Goal: Transaction & Acquisition: Book appointment/travel/reservation

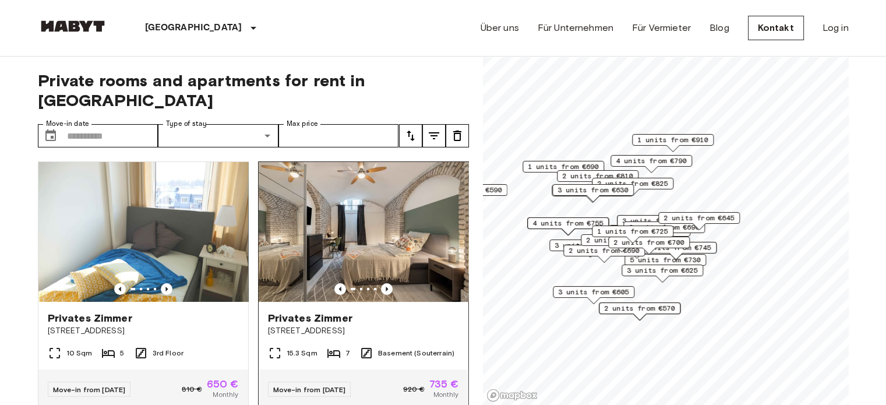
click at [403, 213] on img at bounding box center [364, 232] width 210 height 140
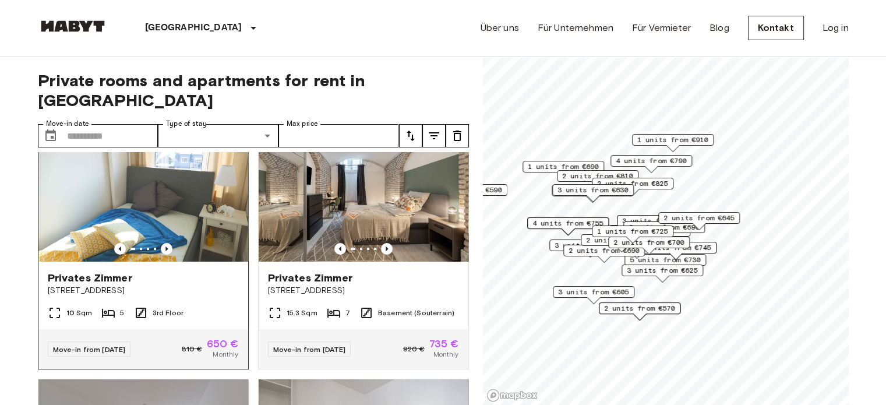
scroll to position [58, 0]
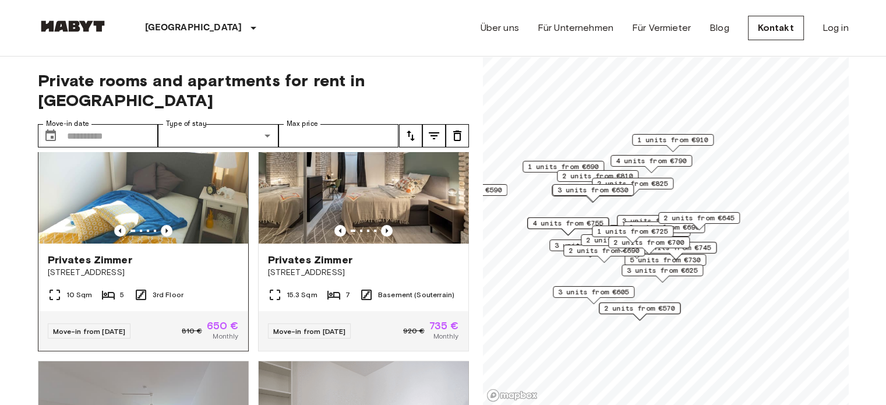
click at [202, 190] on img at bounding box center [143, 174] width 210 height 140
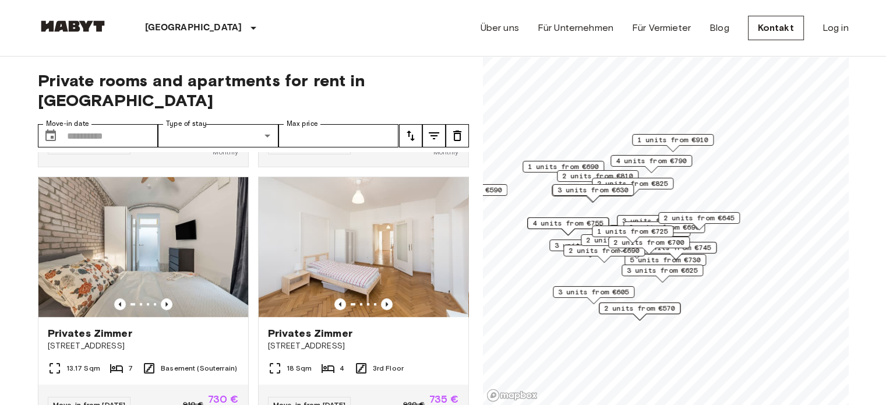
scroll to position [816, 0]
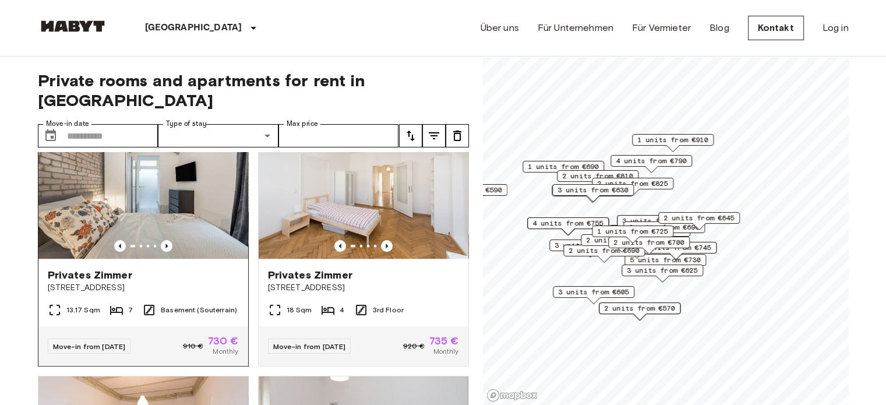
click at [224, 248] on img at bounding box center [143, 189] width 210 height 140
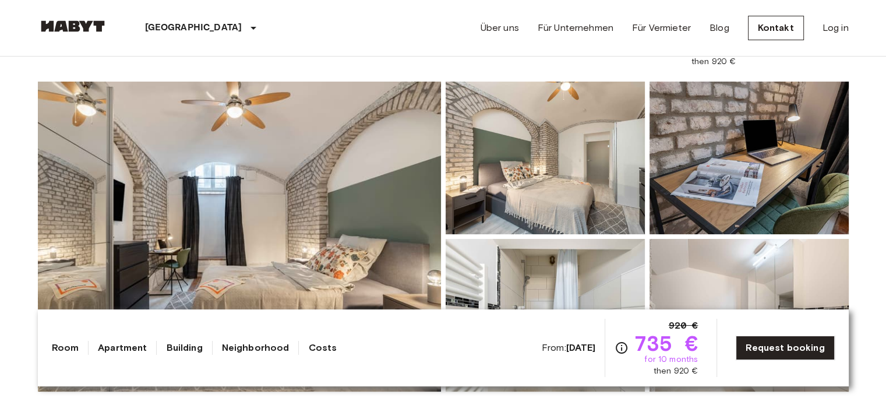
scroll to position [233, 0]
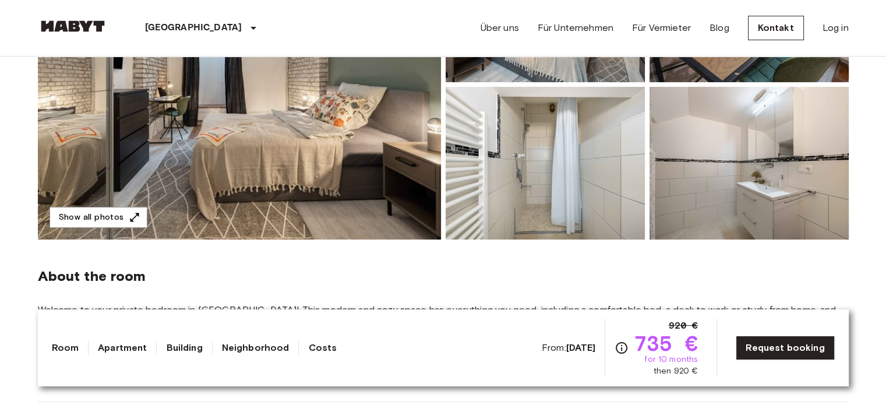
click at [790, 291] on div "About the room Welcome to your private bedroom in Berlin! This modern and cozy …" at bounding box center [443, 320] width 811 height 163
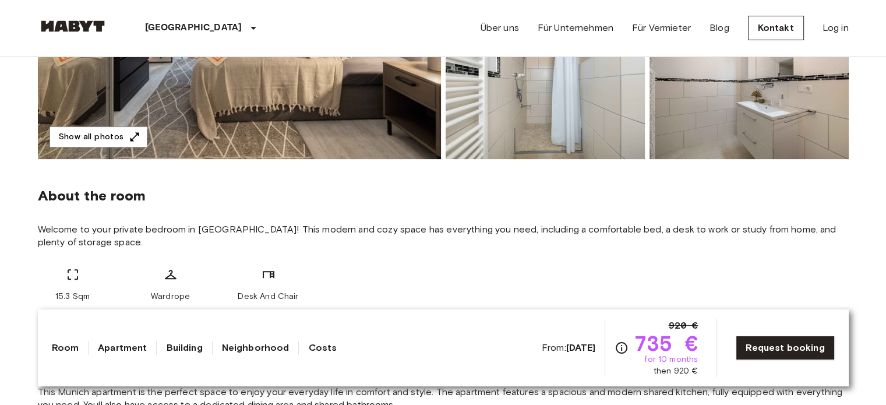
scroll to position [408, 0]
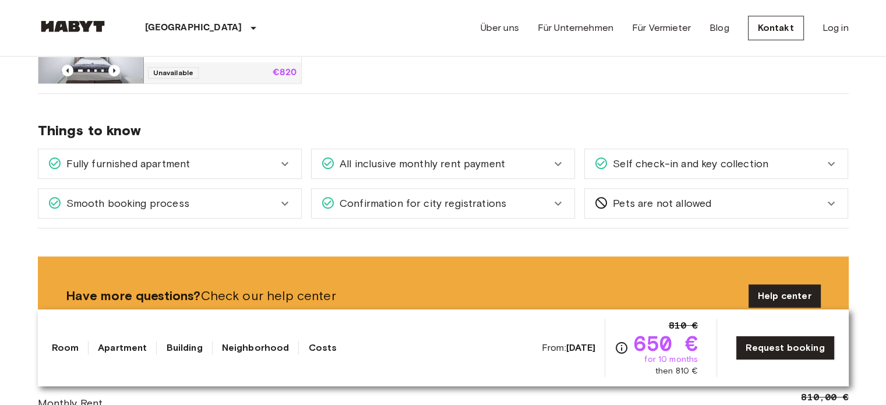
scroll to position [524, 0]
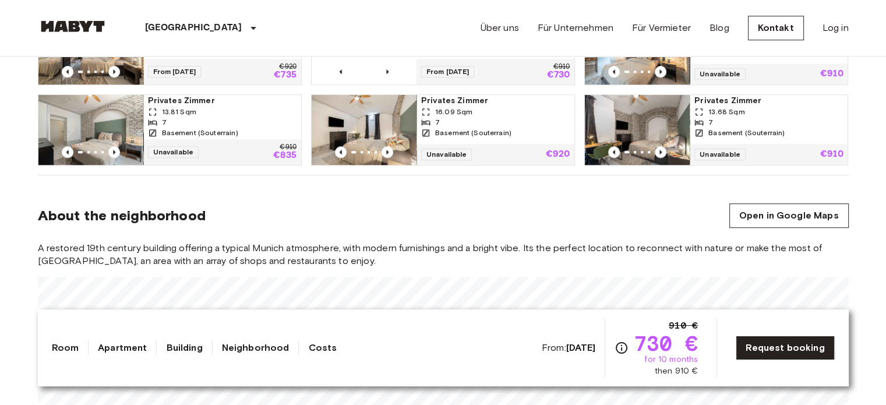
scroll to position [874, 0]
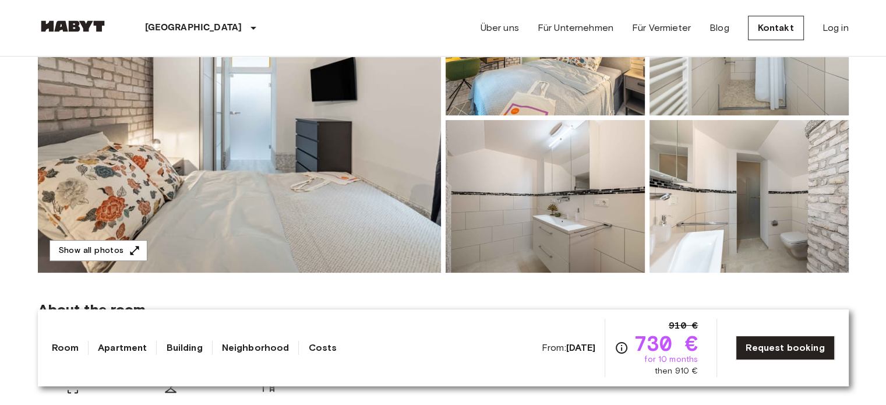
scroll to position [0, 0]
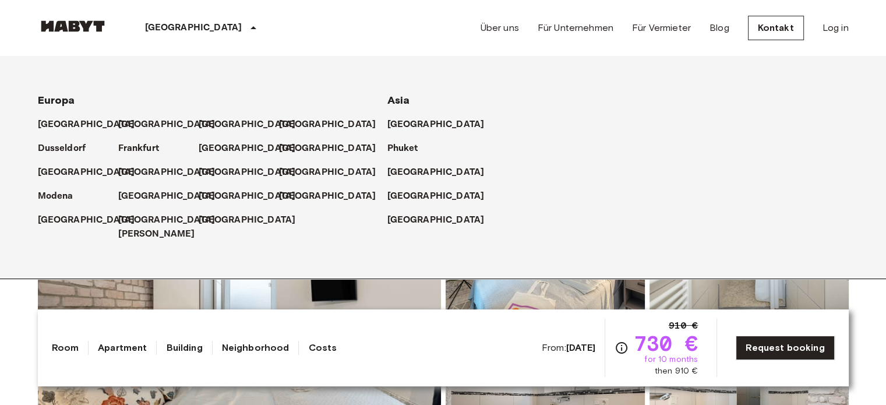
click at [182, 27] on p "[GEOGRAPHIC_DATA]" at bounding box center [193, 28] width 97 height 14
